Goal: Information Seeking & Learning: Learn about a topic

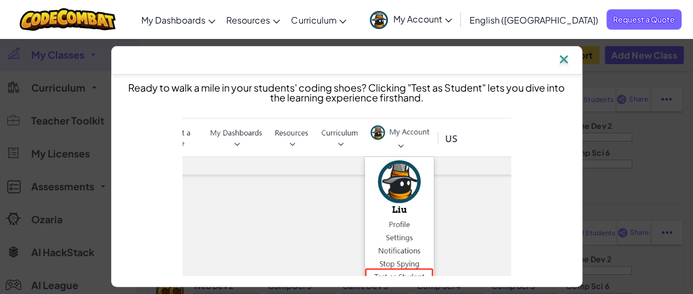
click at [565, 63] on img at bounding box center [564, 60] width 14 height 16
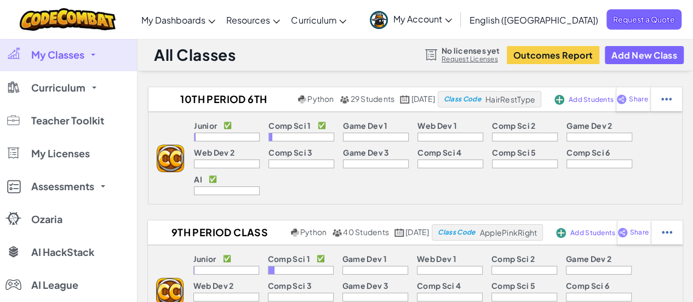
click at [69, 56] on span "My Classes" at bounding box center [57, 55] width 53 height 10
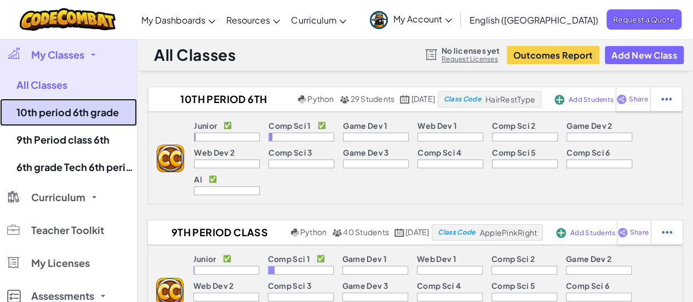
click at [60, 104] on link "10th period 6th grade" at bounding box center [68, 112] width 137 height 27
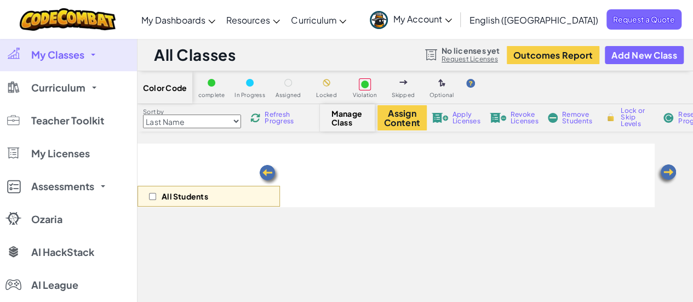
select select "560f1a9f22961295f9427742"
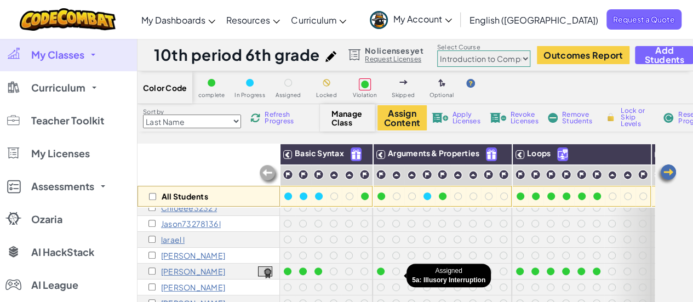
scroll to position [215, 0]
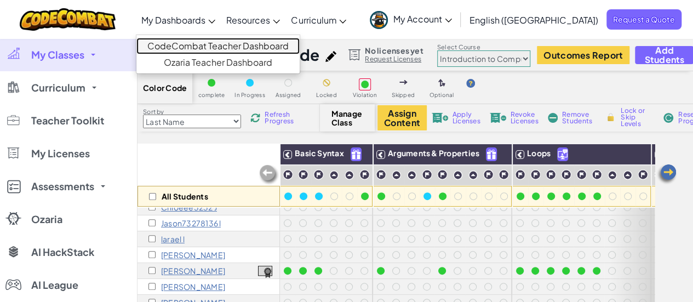
click at [224, 42] on link "CodeCombat Teacher Dashboard" at bounding box center [217, 46] width 163 height 16
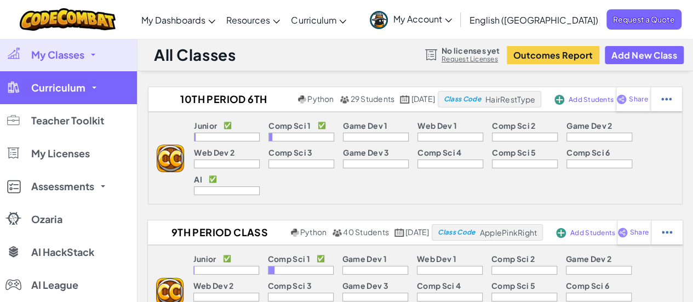
click at [61, 92] on span "Curriculum" at bounding box center [58, 88] width 54 height 10
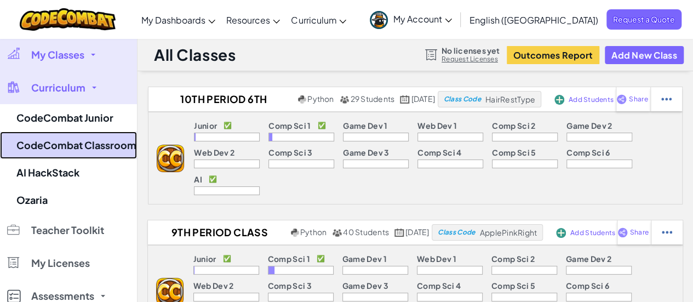
click at [59, 133] on link "CodeCombat Classroom" at bounding box center [68, 145] width 137 height 27
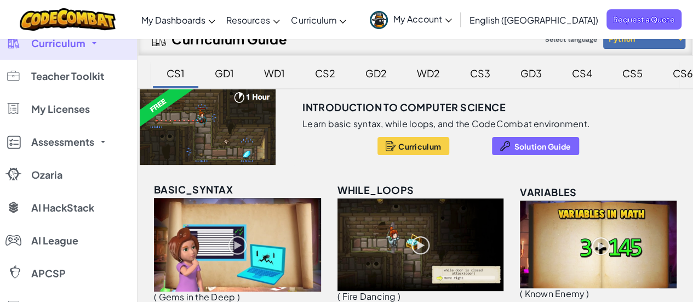
scroll to position [44, 0]
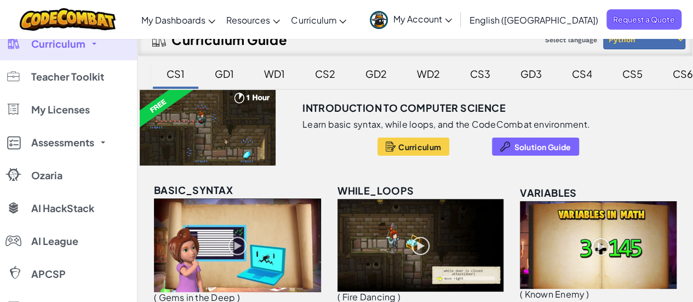
click at [374, 143] on div "Curriculum Solution Guide" at bounding box center [478, 147] width 223 height 18
click at [395, 146] on button "Curriculum" at bounding box center [414, 147] width 72 height 18
